Goal: Task Accomplishment & Management: Complete application form

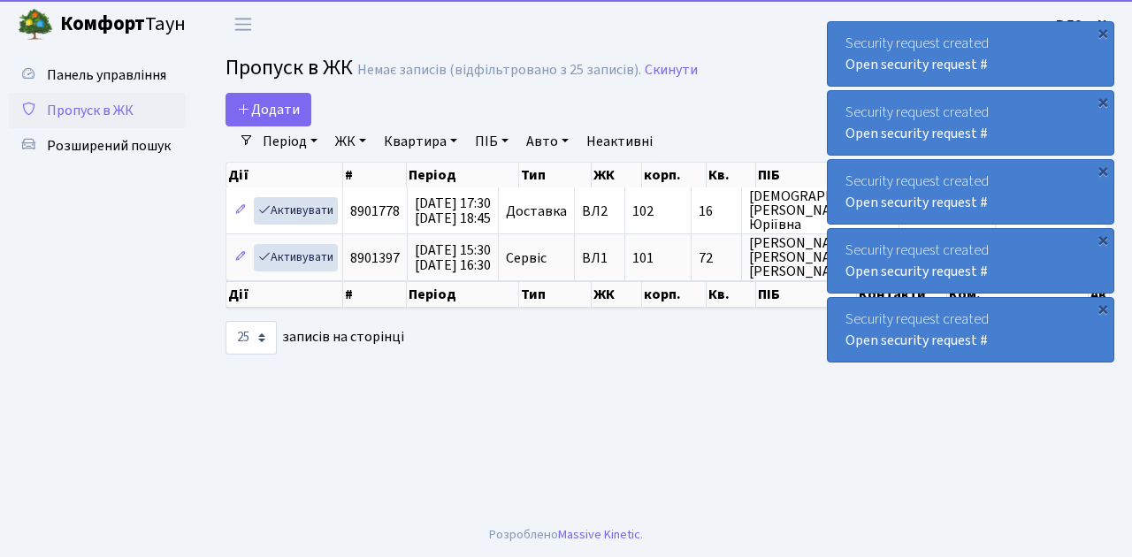
select select "25"
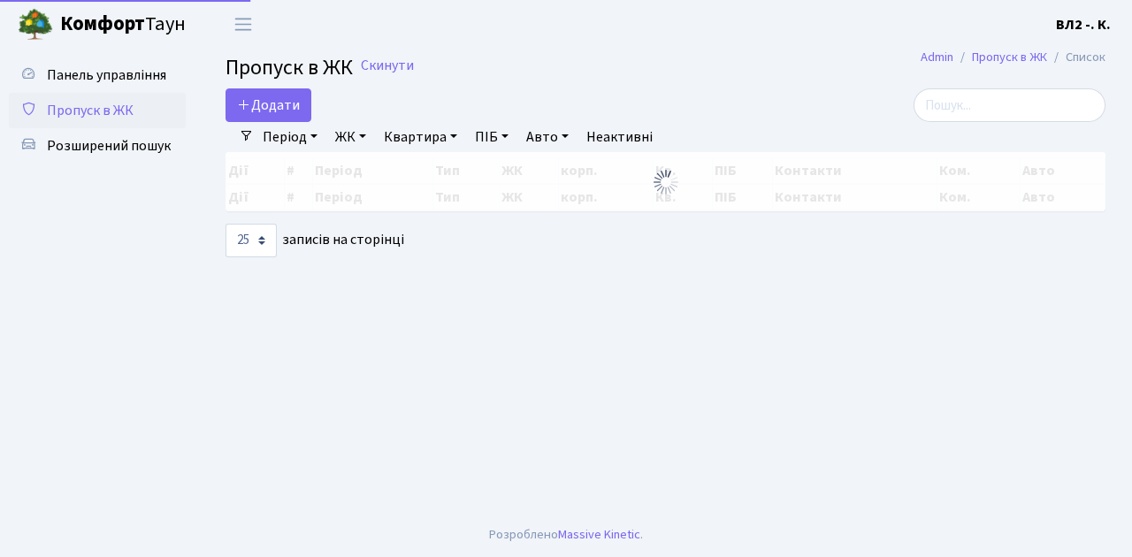
select select "25"
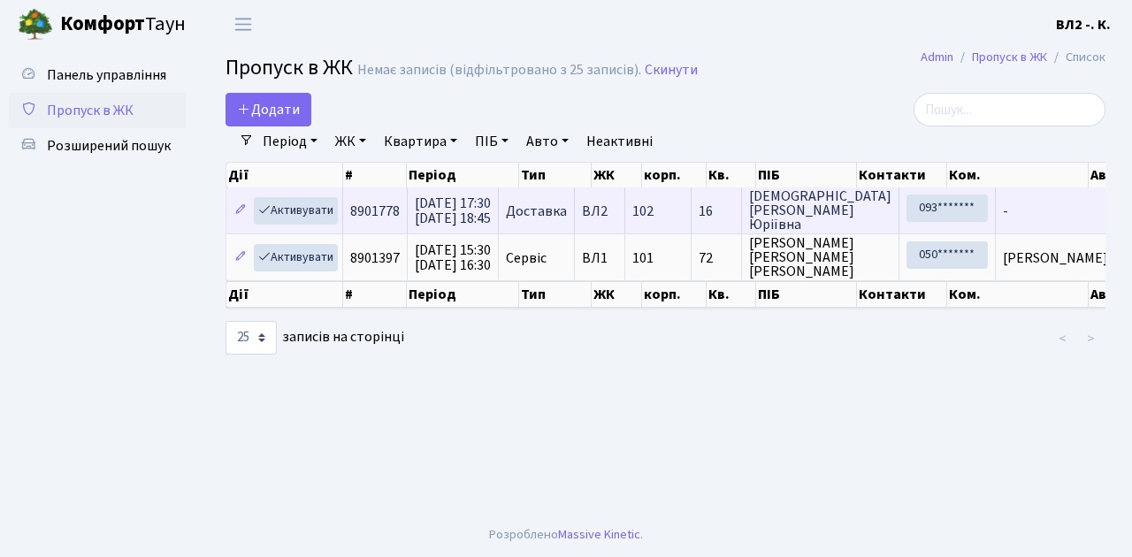
click at [691, 228] on td "102" at bounding box center [658, 210] width 66 height 46
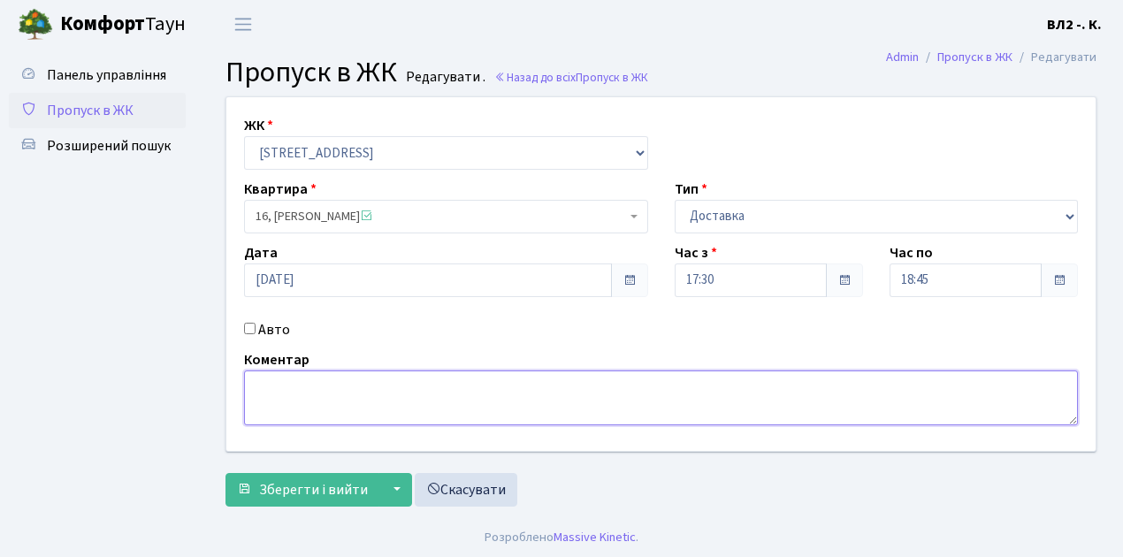
click at [271, 378] on textarea at bounding box center [661, 397] width 834 height 55
type textarea "Glovo 18-12"
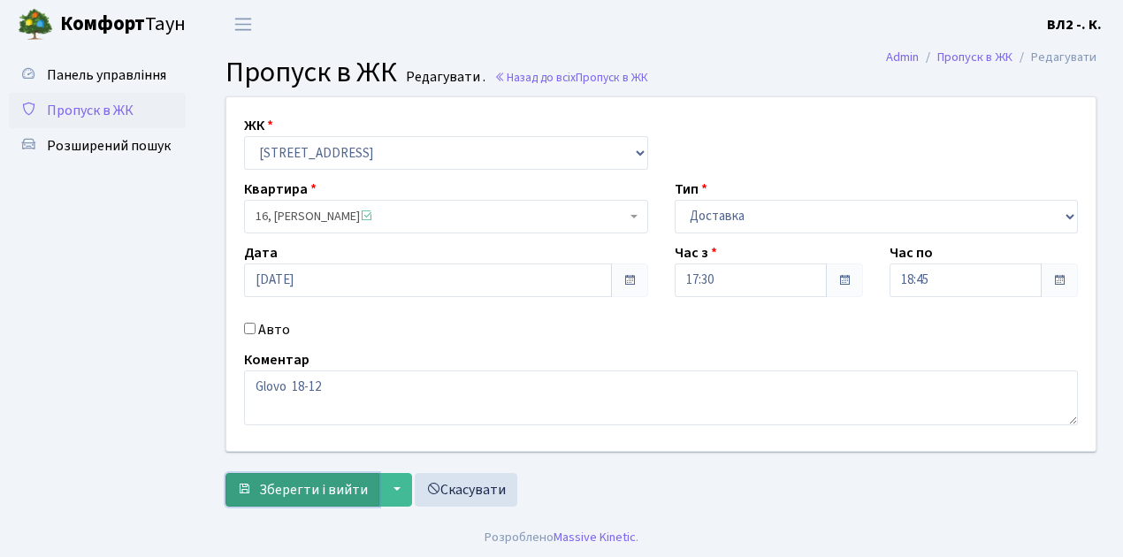
click at [275, 481] on span "Зберегти і вийти" at bounding box center [313, 489] width 109 height 19
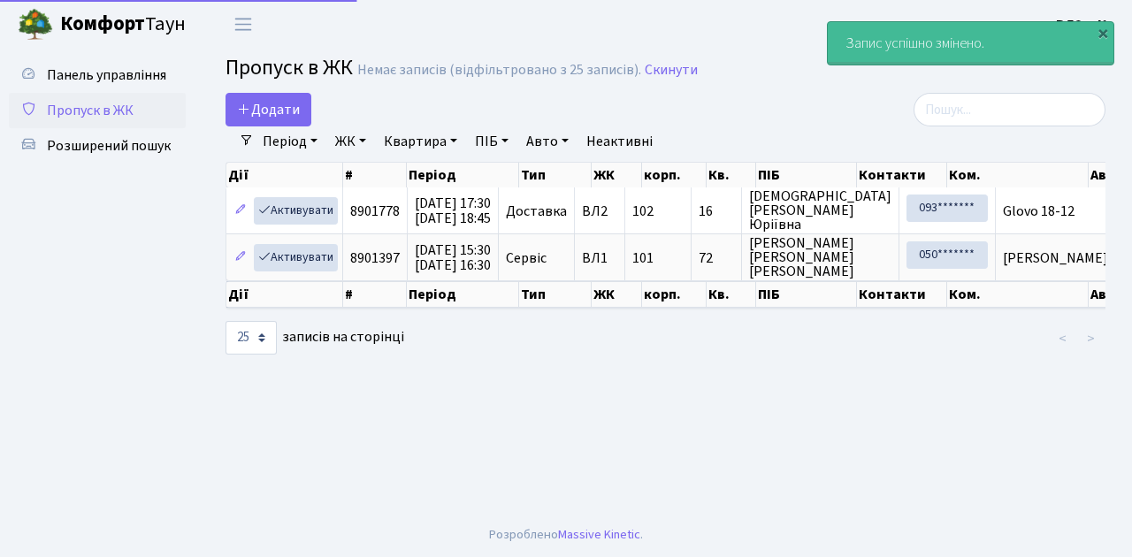
select select "25"
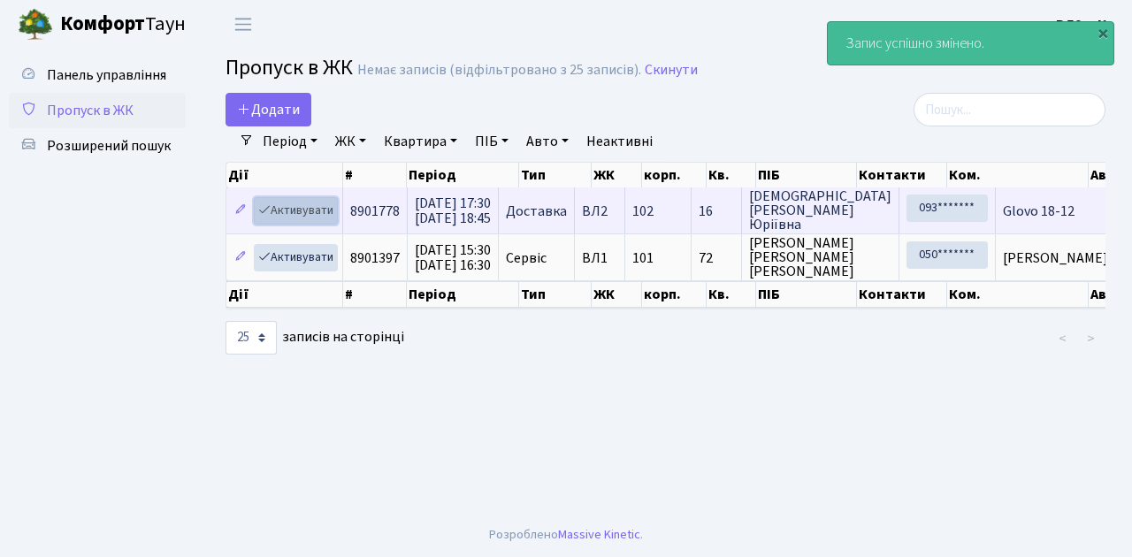
click at [317, 221] on link "Активувати" at bounding box center [296, 210] width 84 height 27
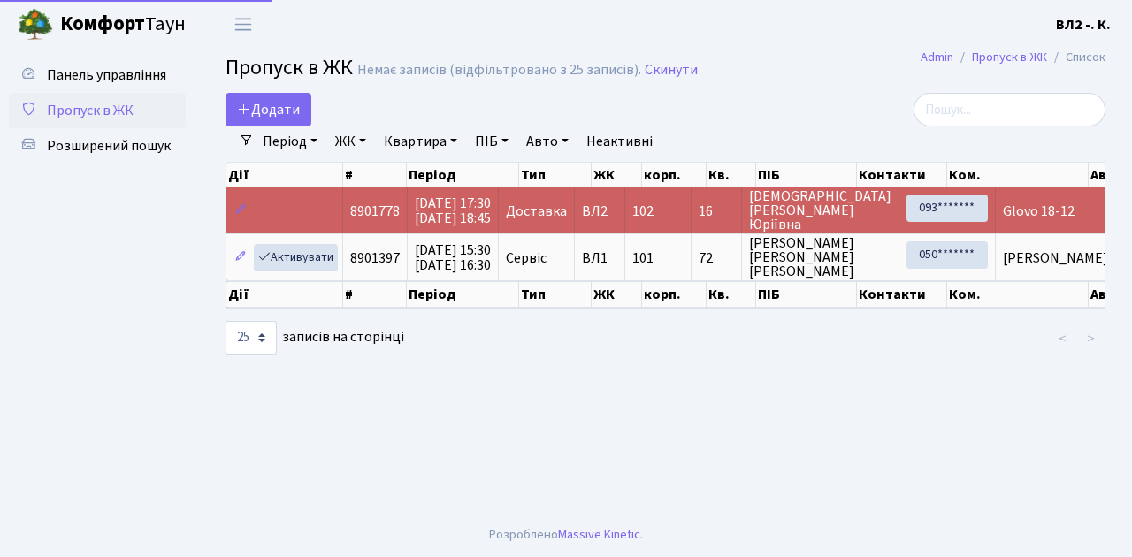
select select "25"
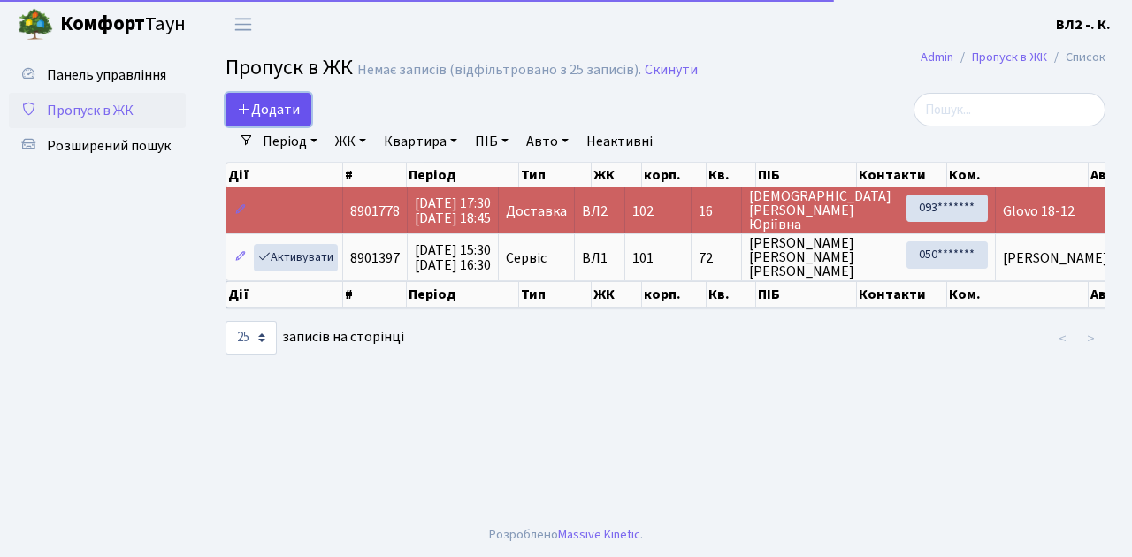
click at [304, 120] on link "Додати" at bounding box center [268, 110] width 86 height 34
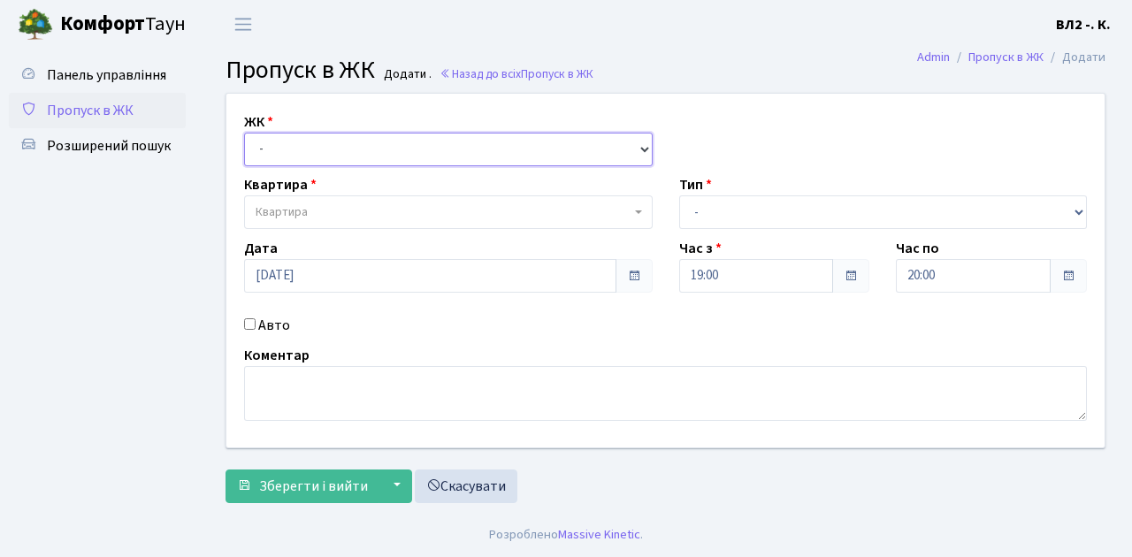
click at [645, 147] on select "- ВЛ1, Ужгородський пров., 4/1 ВЛ2, Голосіївський просп., 76 ВЛ3, пр.Голосіївсь…" at bounding box center [448, 150] width 409 height 34
select select "317"
click at [244, 133] on select "- ВЛ1, Ужгородський пров., 4/1 ВЛ2, Голосіївський просп., 76 ВЛ3, пр.Голосіївсь…" at bounding box center [448, 150] width 409 height 34
select select
click at [632, 207] on span "Квартира" at bounding box center [448, 212] width 409 height 34
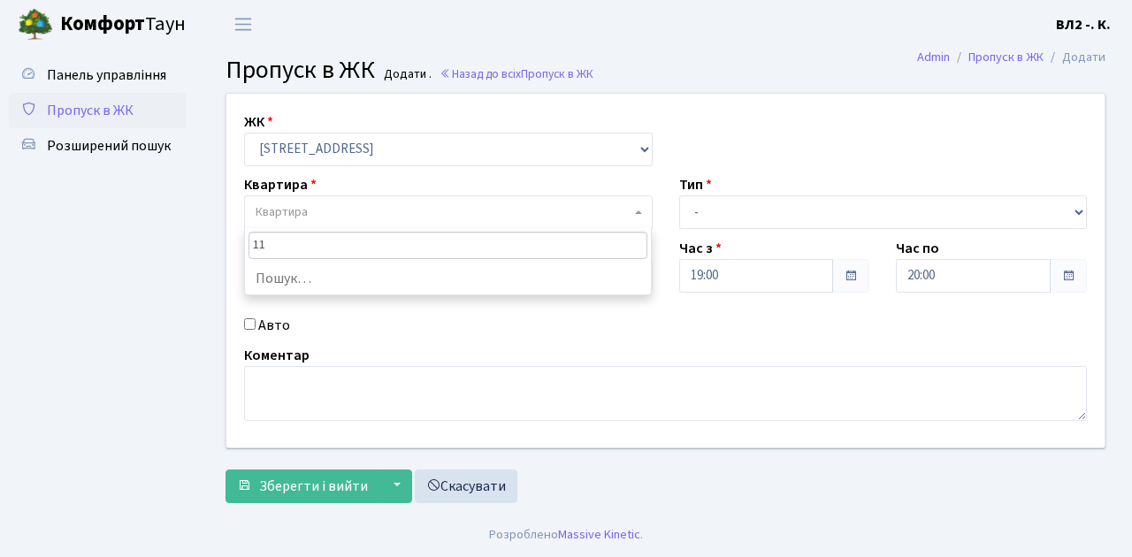
type input "119"
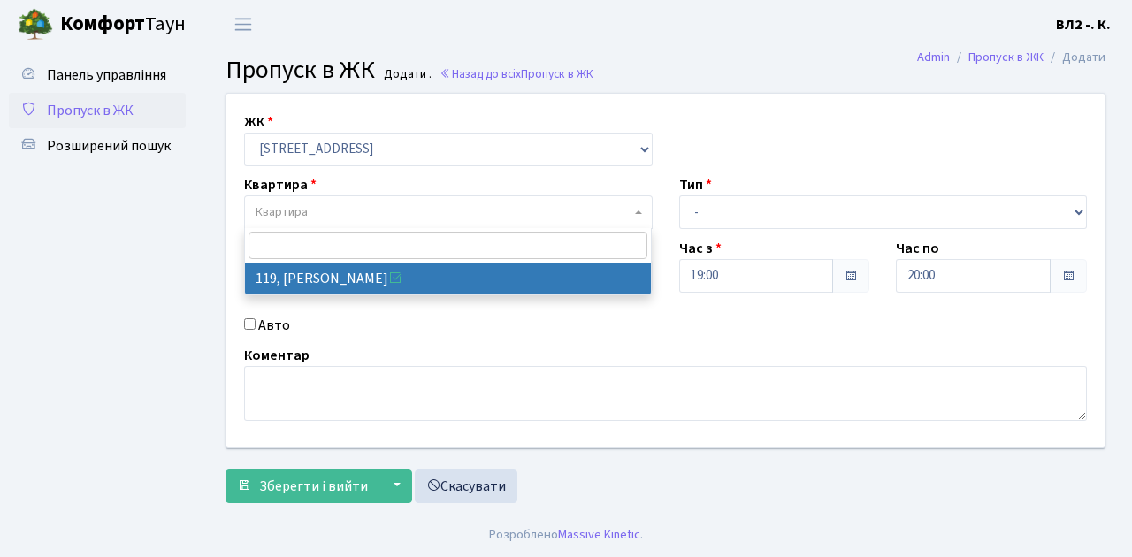
select select "38293"
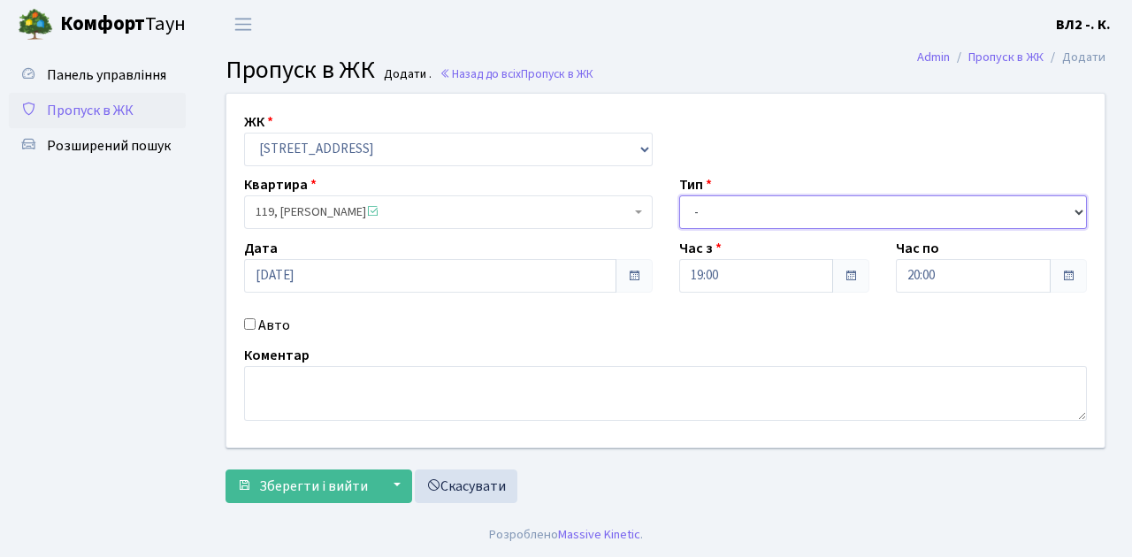
drag, startPoint x: 1080, startPoint y: 208, endPoint x: 1017, endPoint y: 198, distance: 63.5
click at [1079, 208] on select "- Доставка Таксі Гості Сервіс" at bounding box center [883, 212] width 409 height 34
select select "1"
click at [679, 195] on select "- Доставка Таксі Гості Сервіс" at bounding box center [883, 212] width 409 height 34
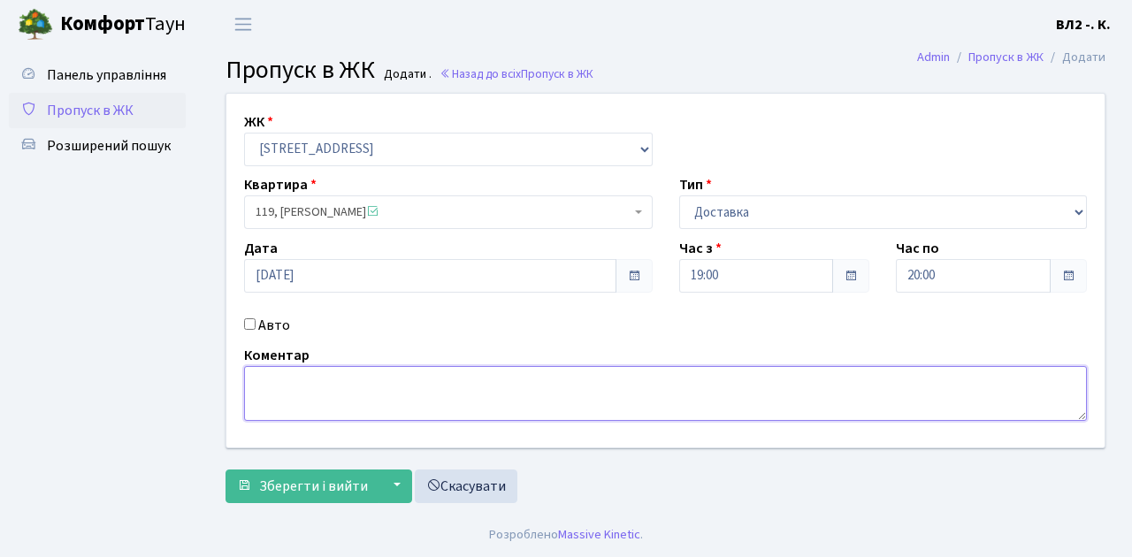
drag, startPoint x: 275, startPoint y: 382, endPoint x: 386, endPoint y: 328, distance: 123.0
click at [279, 377] on textarea at bounding box center [665, 393] width 843 height 55
type textarea "Bolt Food 19-07"
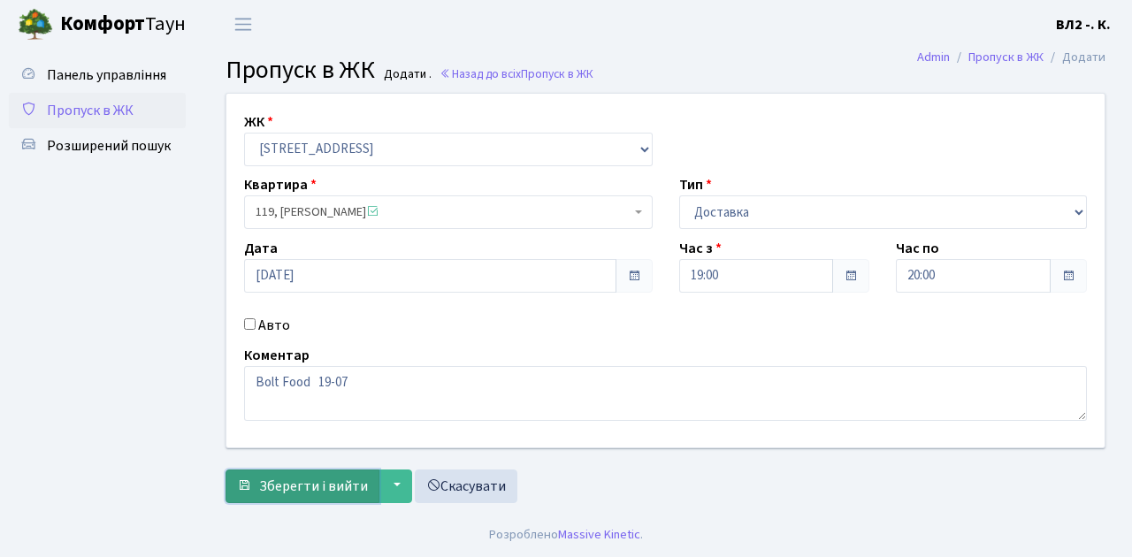
click at [270, 495] on button "Зберегти і вийти" at bounding box center [302, 487] width 154 height 34
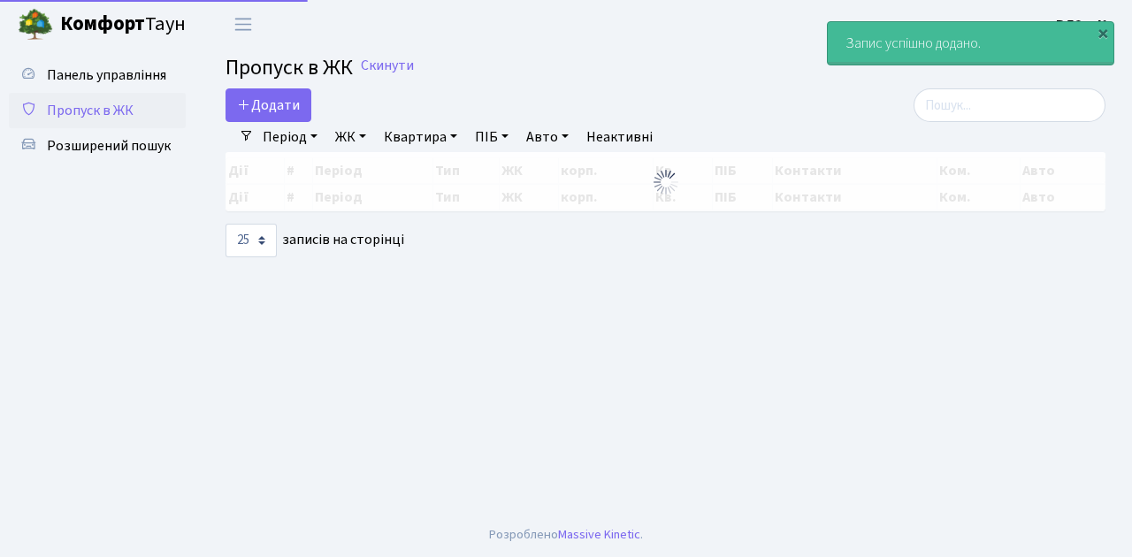
select select "25"
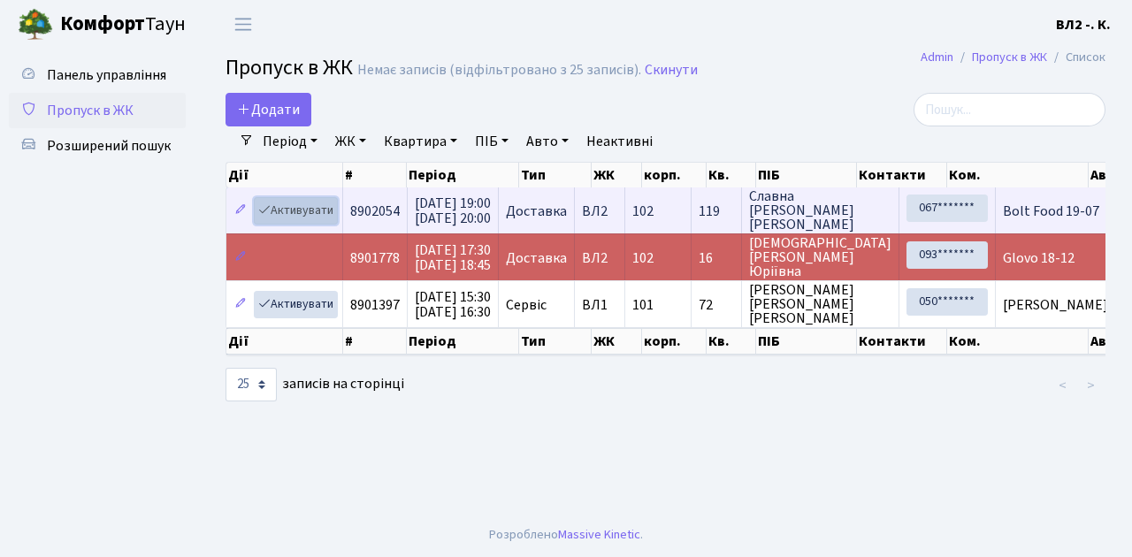
click at [331, 221] on link "Активувати" at bounding box center [296, 210] width 84 height 27
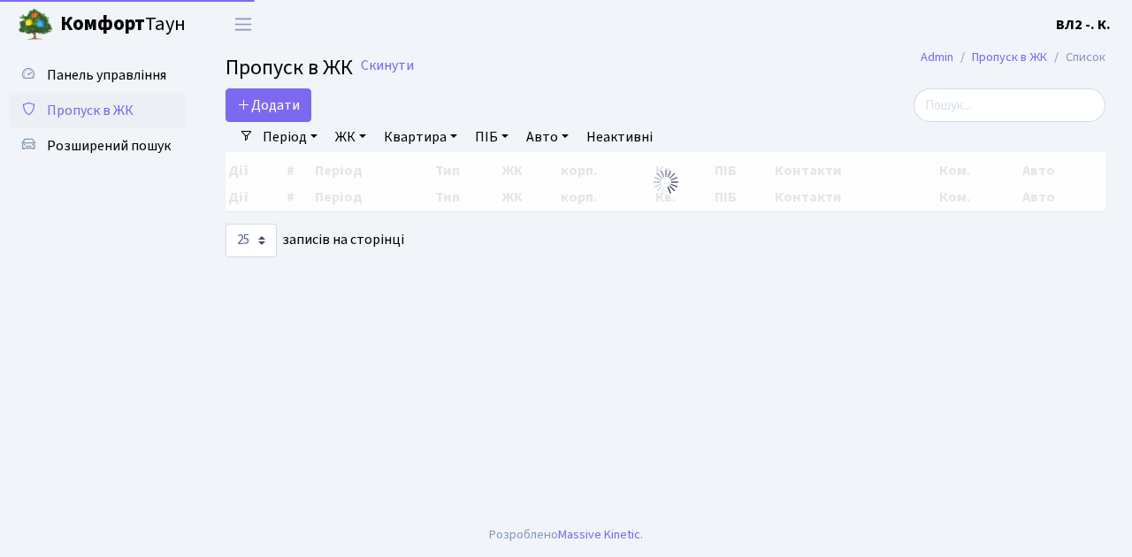
select select "25"
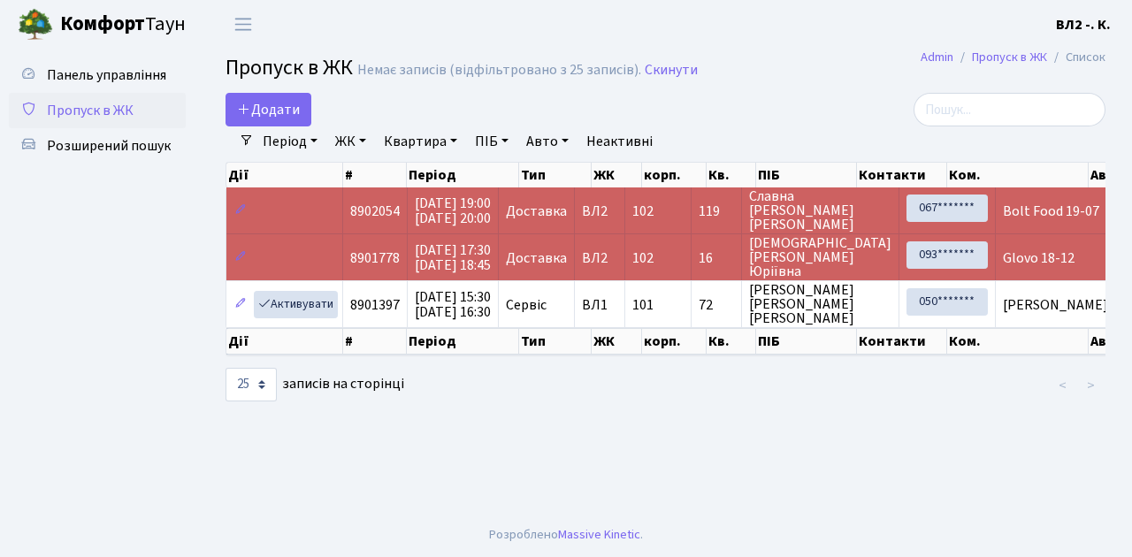
click at [154, 265] on ul "Панель управління Пропуск в ЖК Розширений пошук" at bounding box center [97, 280] width 177 height 447
